Goal: Task Accomplishment & Management: Manage account settings

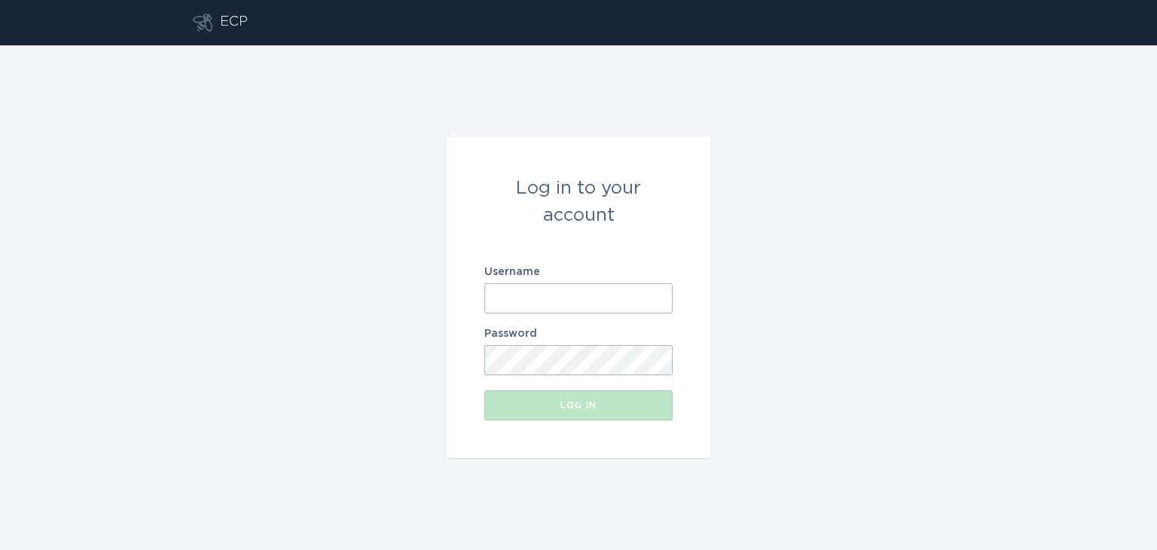
click at [539, 296] on input "Username" at bounding box center [578, 298] width 188 height 30
type input "[EMAIL_ADDRESS][DOMAIN_NAME]"
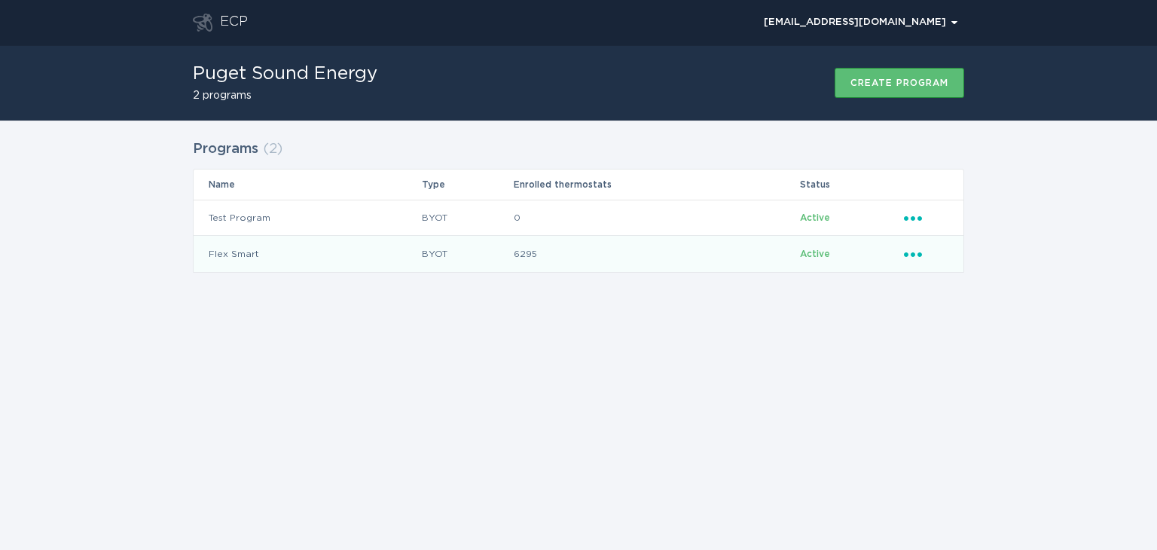
click at [906, 254] on icon "Popover menu" at bounding box center [913, 254] width 18 height 5
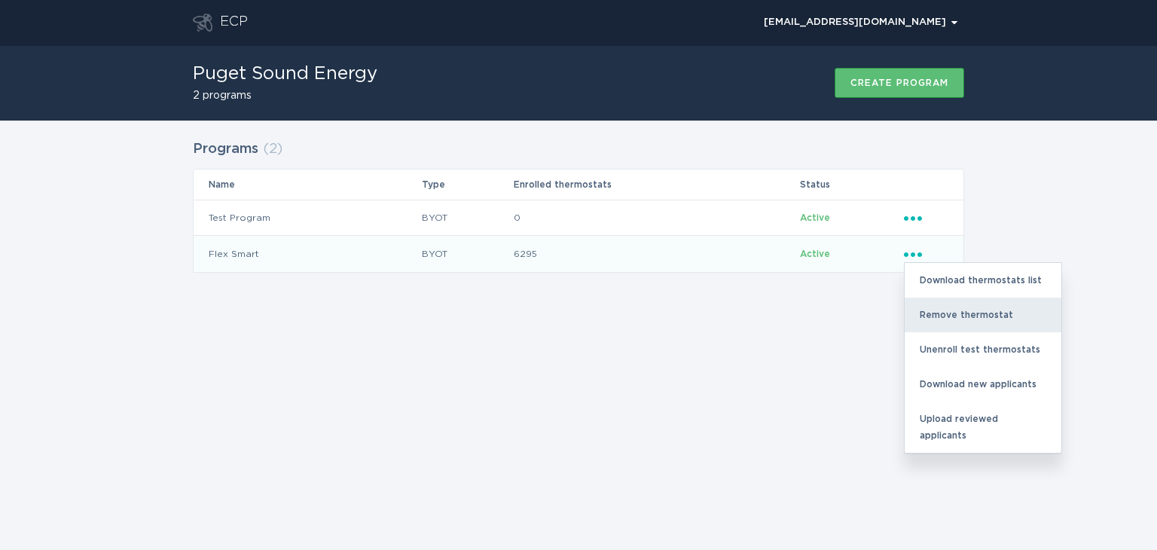
click at [941, 309] on div "Remove thermostat" at bounding box center [982, 314] width 157 height 35
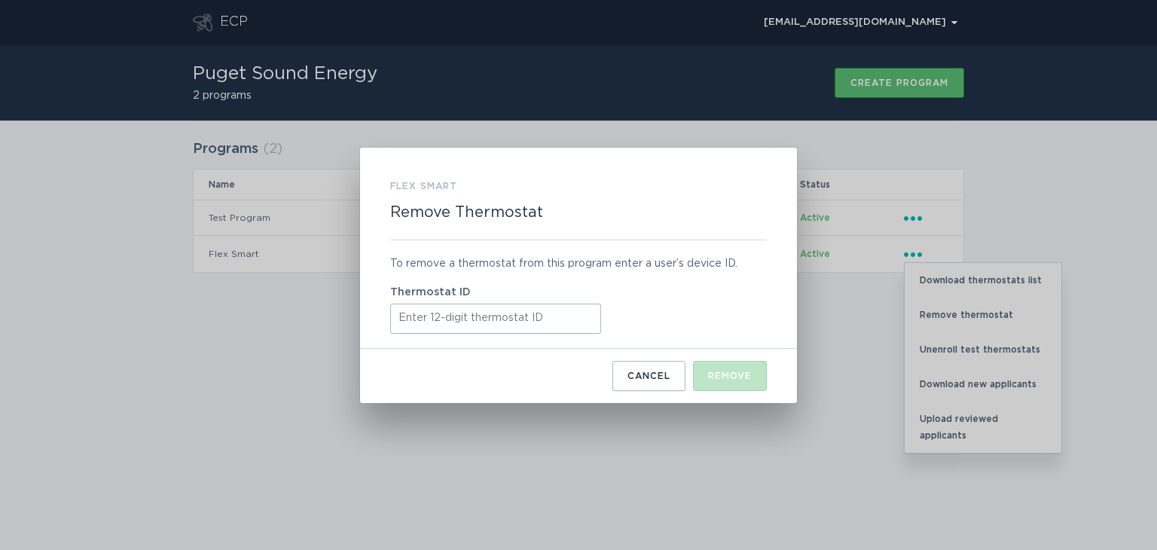
click at [422, 317] on input "Thermostat ID" at bounding box center [495, 318] width 211 height 30
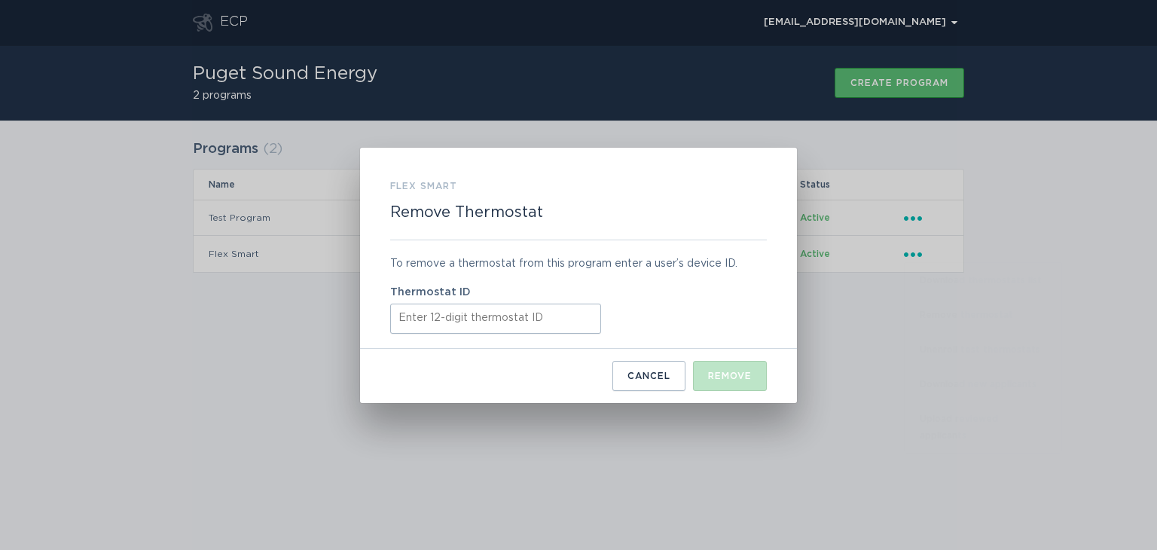
paste input "531695187128"
type input "531695187128"
click at [740, 380] on div "Remove" at bounding box center [730, 375] width 44 height 9
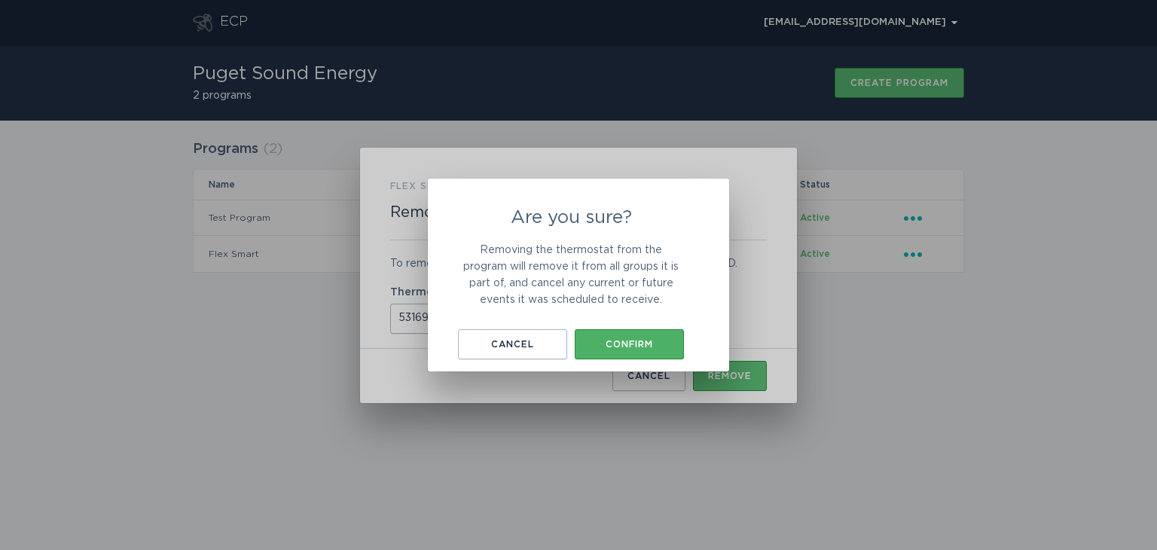
click at [640, 346] on div "Confirm" at bounding box center [629, 344] width 94 height 9
